Goal: Transaction & Acquisition: Purchase product/service

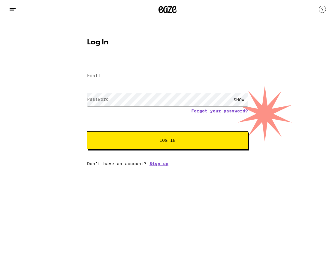
click at [133, 76] on input "Email" at bounding box center [167, 75] width 161 height 13
type input "[EMAIL_ADDRESS][DOMAIN_NAME]"
click at [163, 139] on span "Log In" at bounding box center [167, 140] width 16 height 4
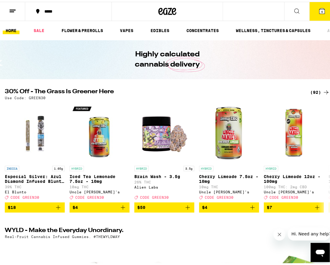
click at [319, 11] on icon at bounding box center [321, 9] width 5 height 5
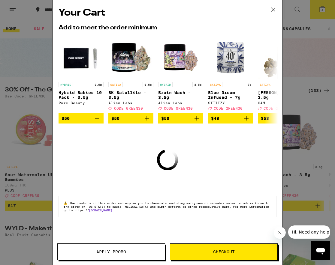
click at [127, 253] on span "Apply Promo" at bounding box center [111, 252] width 107 height 4
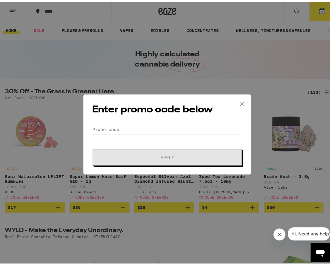
click at [244, 101] on button at bounding box center [241, 102] width 19 height 19
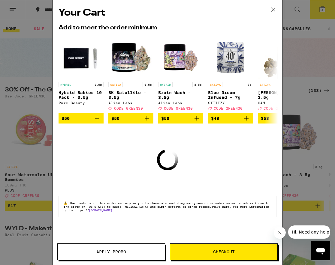
click at [272, 12] on icon at bounding box center [272, 9] width 9 height 9
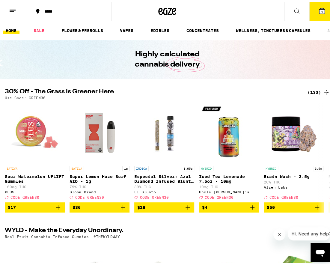
click at [319, 10] on icon at bounding box center [321, 9] width 5 height 5
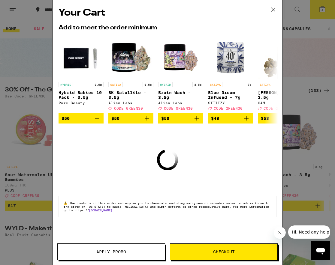
click at [230, 252] on span "Checkout" at bounding box center [224, 252] width 22 height 4
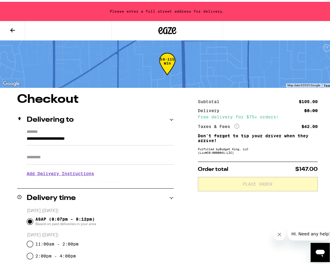
click at [13, 25] on icon at bounding box center [12, 28] width 7 height 7
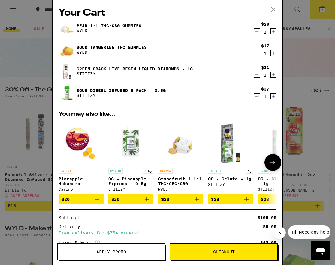
click at [271, 163] on icon at bounding box center [272, 162] width 7 height 7
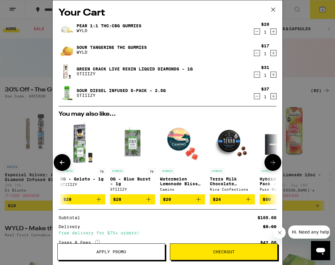
scroll to position [0, 148]
click at [271, 163] on icon at bounding box center [272, 162] width 7 height 7
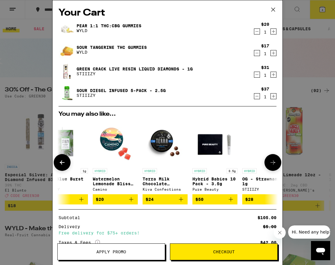
scroll to position [0, 284]
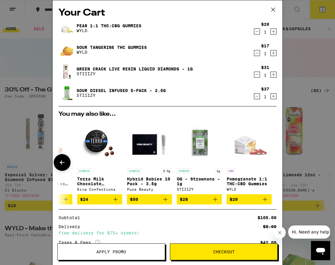
click at [57, 165] on button at bounding box center [62, 162] width 17 height 17
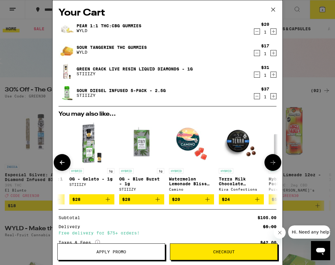
scroll to position [0, 137]
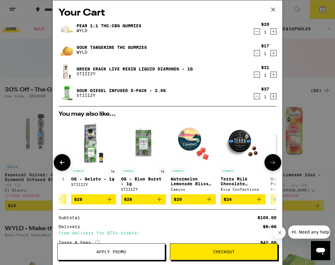
click at [57, 165] on button at bounding box center [62, 162] width 17 height 17
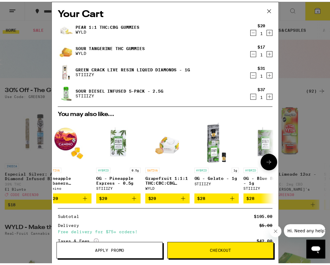
scroll to position [0, 0]
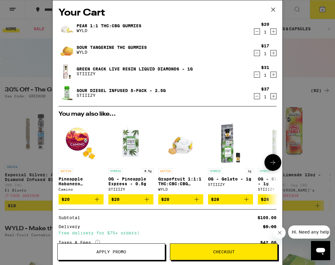
click at [130, 201] on span "$20" at bounding box center [130, 199] width 39 height 7
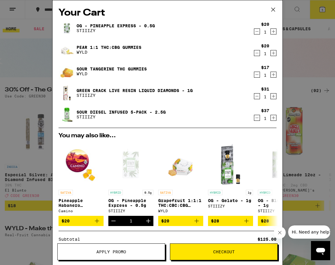
click at [225, 252] on span "Checkout" at bounding box center [224, 252] width 22 height 4
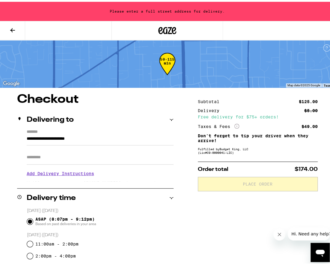
click at [16, 28] on button at bounding box center [12, 28] width 25 height 19
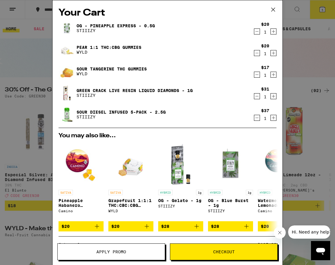
click at [114, 252] on span "Apply Promo" at bounding box center [111, 252] width 30 height 4
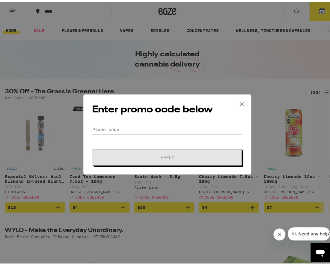
click at [130, 127] on input "Promo Code" at bounding box center [167, 127] width 151 height 9
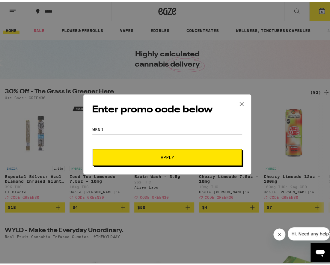
type input "wknd"
click at [169, 160] on button "Apply" at bounding box center [167, 155] width 149 height 17
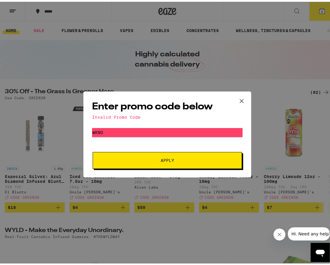
click at [240, 100] on icon at bounding box center [242, 99] width 4 height 4
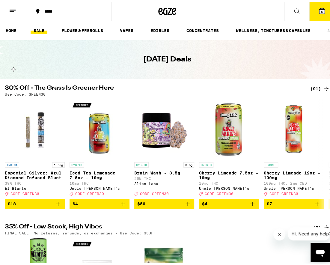
click at [319, 12] on icon at bounding box center [321, 9] width 5 height 5
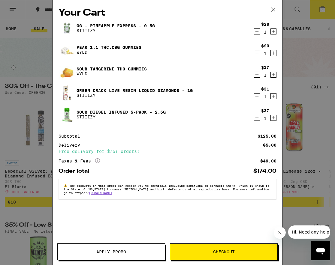
click at [112, 253] on span "Apply Promo" at bounding box center [111, 252] width 30 height 4
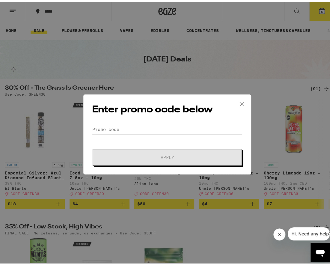
click at [118, 125] on input "Promo Code" at bounding box center [167, 127] width 151 height 9
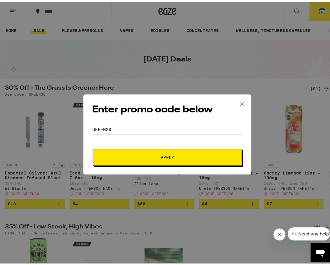
type input "green30"
click at [93, 147] on button "Apply" at bounding box center [167, 155] width 149 height 17
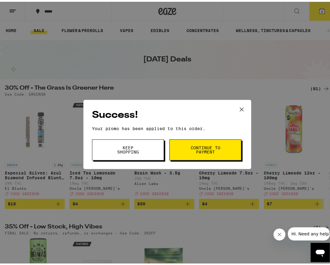
click at [217, 145] on span "Continue to payment" at bounding box center [205, 148] width 31 height 8
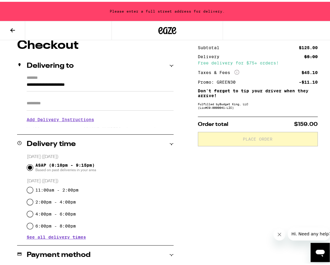
scroll to position [60, 0]
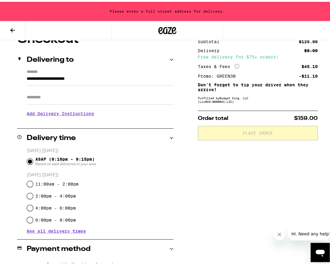
click at [101, 77] on input "**********" at bounding box center [100, 78] width 147 height 10
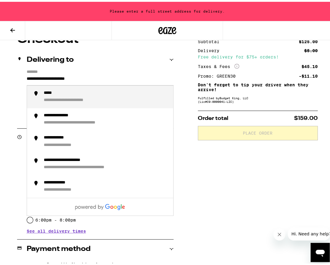
drag, startPoint x: 119, startPoint y: 78, endPoint x: -4, endPoint y: 59, distance: 123.8
click at [0, 59] on html "**********" at bounding box center [167, 188] width 335 height 496
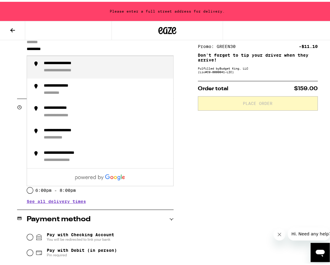
scroll to position [90, 0]
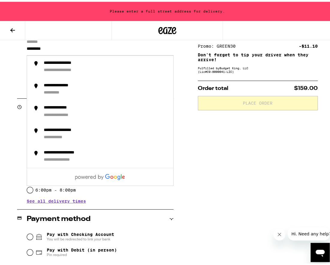
click at [39, 45] on input "*********" at bounding box center [100, 48] width 147 height 10
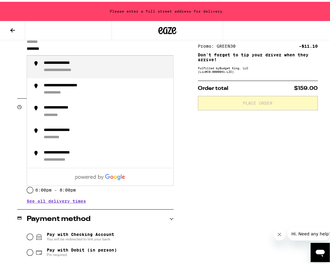
click at [57, 64] on div "**********" at bounding box center [67, 62] width 46 height 6
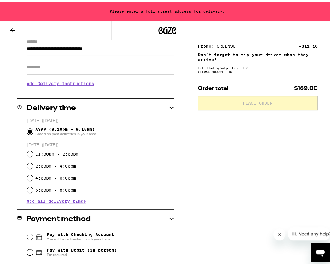
type input "**********"
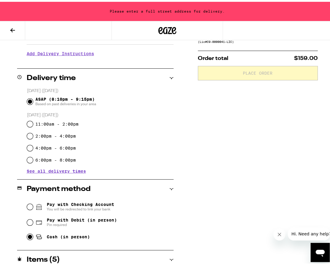
click at [30, 235] on input "Cash (in person)" at bounding box center [30, 235] width 6 height 6
radio input "true"
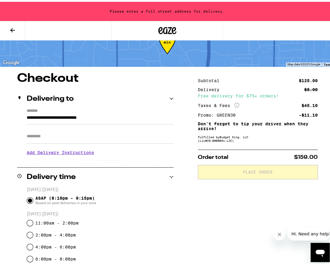
scroll to position [0, 0]
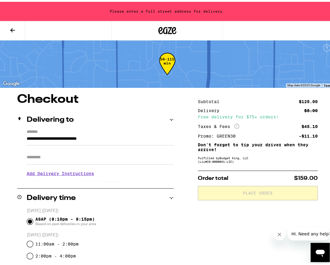
click at [136, 175] on h3 "Add Delivery Instructions" at bounding box center [100, 172] width 147 height 14
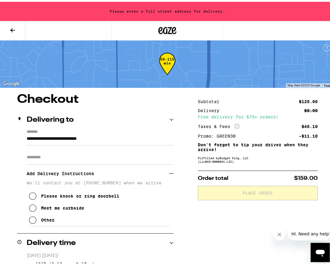
click at [118, 145] on div "Apt/Suite" at bounding box center [100, 153] width 147 height 19
drag, startPoint x: 121, startPoint y: 155, endPoint x: 119, endPoint y: 152, distance: 3.8
click at [121, 155] on input "Apt/Suite" at bounding box center [100, 155] width 147 height 14
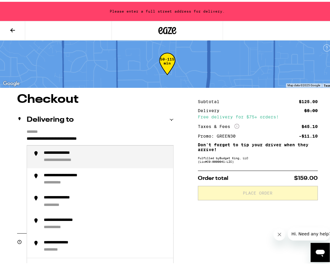
click at [131, 141] on input "**********" at bounding box center [100, 138] width 147 height 10
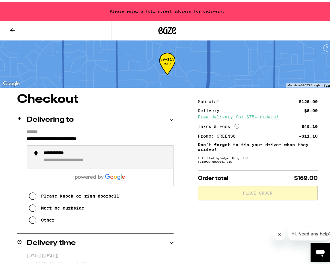
drag, startPoint x: 133, startPoint y: 139, endPoint x: -4, endPoint y: 133, distance: 136.3
click at [0, 133] on html "**********" at bounding box center [167, 270] width 335 height 541
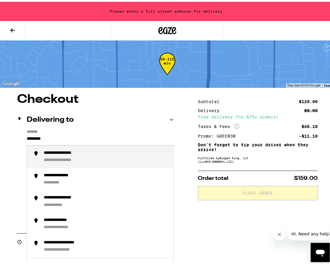
click at [55, 151] on div "**********" at bounding box center [68, 152] width 49 height 6
type input "**********"
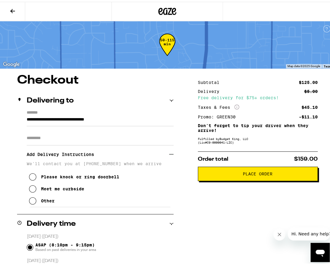
click at [282, 173] on span "Place Order" at bounding box center [258, 172] width 110 height 4
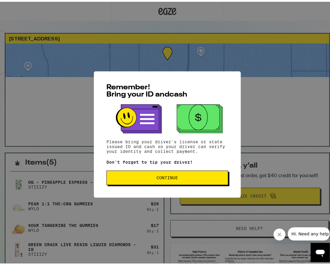
click at [165, 178] on span "Continue" at bounding box center [168, 176] width 22 height 4
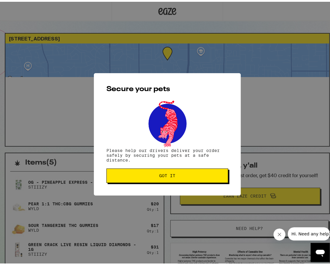
click at [168, 175] on span "Got it" at bounding box center [167, 174] width 16 height 4
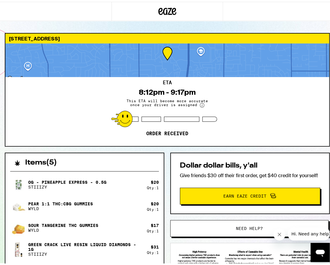
click at [236, 92] on div "ETA 8:12pm - 9:17pm This ETA will become more accurate once your driver is assi…" at bounding box center [167, 109] width 324 height 69
